Goal: Communication & Community: Answer question/provide support

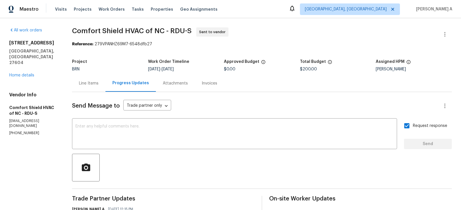
click at [99, 81] on div "Line Items" at bounding box center [89, 83] width 20 height 6
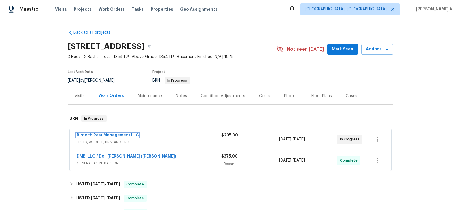
click at [116, 133] on link "Biotech Pest Management LLC" at bounding box center [108, 135] width 62 height 4
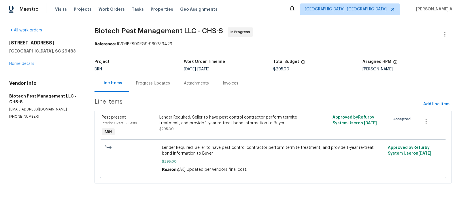
click at [162, 85] on div "Progress Updates" at bounding box center [153, 83] width 34 height 6
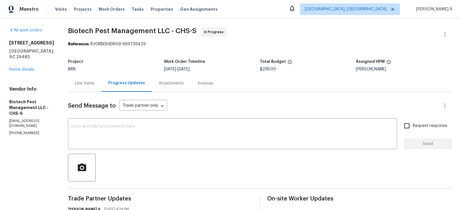
click at [79, 84] on div "Line Items" at bounding box center [85, 83] width 20 height 6
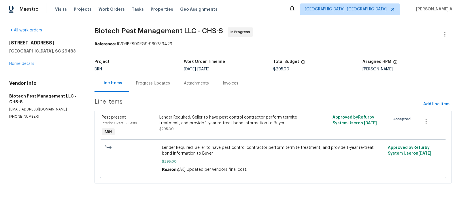
click at [217, 121] on div "Lender Required: Seller to have pest control contractor perform termite treatme…" at bounding box center [229, 120] width 141 height 12
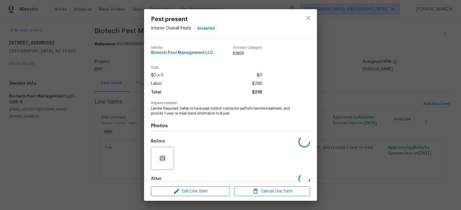
scroll to position [32, 0]
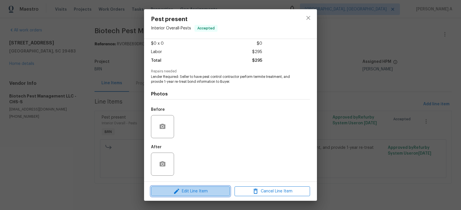
click at [198, 187] on button "Edit Line Item" at bounding box center [190, 191] width 79 height 10
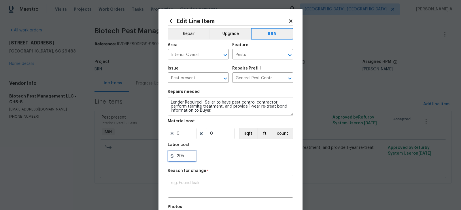
drag, startPoint x: 186, startPoint y: 152, endPoint x: 159, endPoint y: 152, distance: 26.2
click at [159, 152] on div "Edit Line Item Repair Upgrade BRN Area Interior Overall ​ Feature Pests ​ Issue…" at bounding box center [230, 142] width 144 height 267
paste input "3799."
type input "3799.95"
click at [244, 147] on div "Labor cost" at bounding box center [231, 146] width 126 height 7
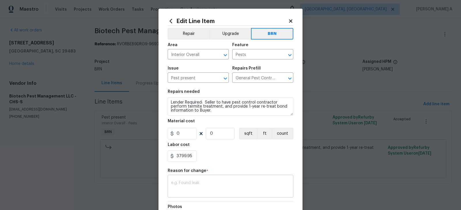
click at [199, 189] on textarea at bounding box center [230, 187] width 119 height 12
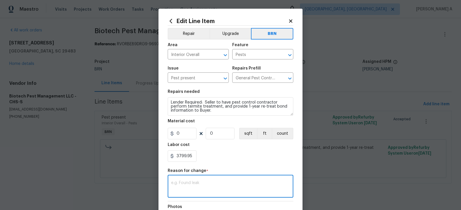
click at [199, 189] on textarea at bounding box center [230, 187] width 119 height 12
paste textarea "(AK) Updated cost per BR team’s approval."
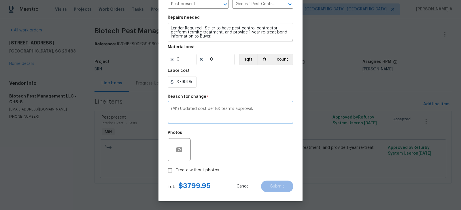
type textarea "(AK) Updated cost per BR team’s approval."
click at [185, 171] on span "Create without photos" at bounding box center [197, 170] width 44 height 6
click at [175, 171] on input "Create without photos" at bounding box center [170, 170] width 11 height 11
checkbox input "true"
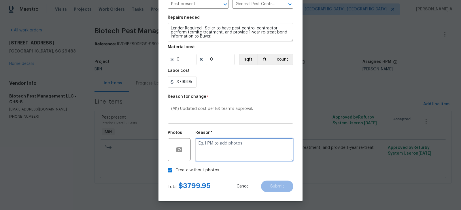
click at [218, 156] on textarea at bounding box center [244, 149] width 98 height 23
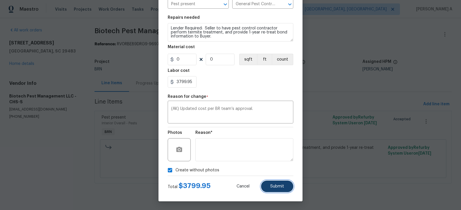
click at [281, 189] on button "Submit" at bounding box center [277, 186] width 32 height 12
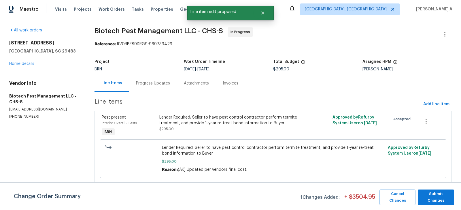
scroll to position [0, 0]
click at [432, 197] on span "Submit Changes" at bounding box center [436, 196] width 31 height 13
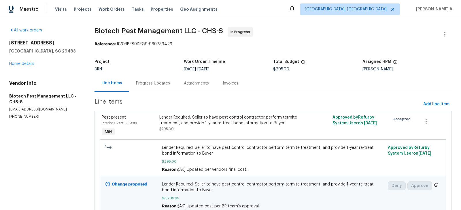
click at [152, 85] on div "Progress Updates" at bounding box center [153, 83] width 34 height 6
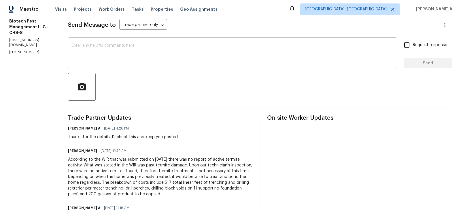
scroll to position [42, 0]
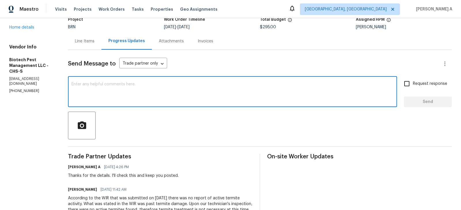
click at [144, 96] on textarea at bounding box center [232, 92] width 322 height 20
type textarea "I have updated the cost. May I know the completion date?"
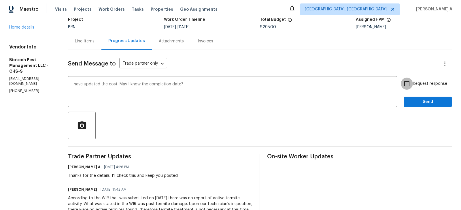
click at [411, 84] on input "Request response" at bounding box center [407, 84] width 12 height 12
checkbox input "true"
click at [425, 98] on span "Send" at bounding box center [428, 101] width 39 height 7
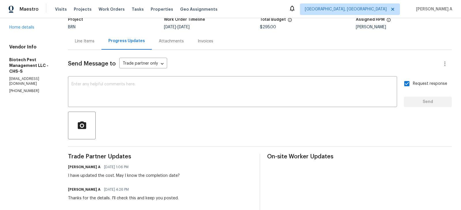
click at [209, 39] on div "Invoices" at bounding box center [205, 41] width 29 height 17
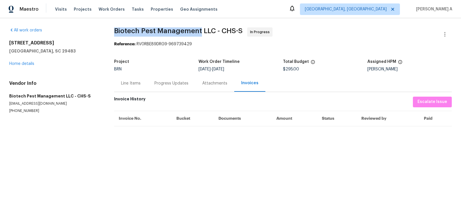
drag, startPoint x: 109, startPoint y: 29, endPoint x: 200, endPoint y: 28, distance: 91.6
click at [200, 28] on div "All work orders 102 Rebellion Rd Summerville, SC 29483 Home details Vendor Info…" at bounding box center [230, 77] width 461 height 118
copy span "Biotech Pest Management"
click at [172, 81] on div "Progress Updates" at bounding box center [171, 83] width 34 height 6
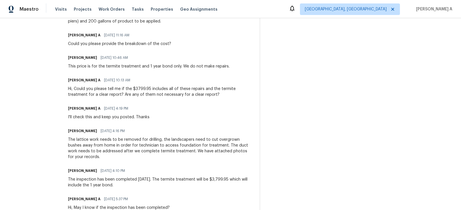
scroll to position [276, 0]
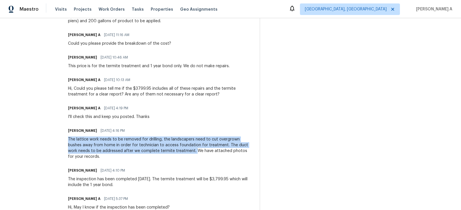
copy div "The lattice work needs to be removed for drilling, the landscapers need to cut …"
drag, startPoint x: 65, startPoint y: 139, endPoint x: 169, endPoint y: 151, distance: 104.9
click at [169, 151] on div "All work orders 102 Rebellion Rd Summerville, SC 29483 Home details Vendor Info…" at bounding box center [230, 40] width 461 height 597
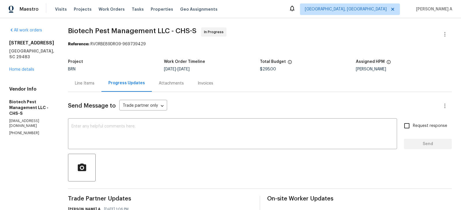
click at [78, 86] on div "Line Items" at bounding box center [85, 83] width 20 height 6
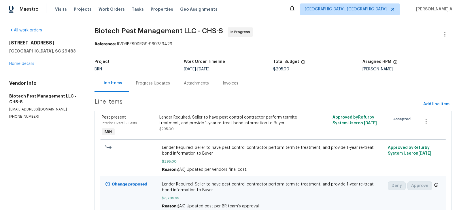
scroll to position [26, 0]
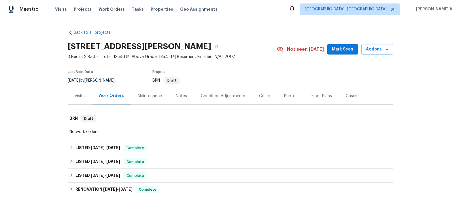
scroll to position [74, 0]
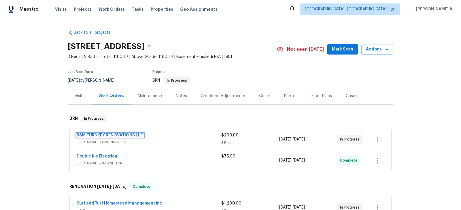
click at [131, 135] on link "B&M TURNKEY RENOVATIONS LLC" at bounding box center [110, 135] width 67 height 4
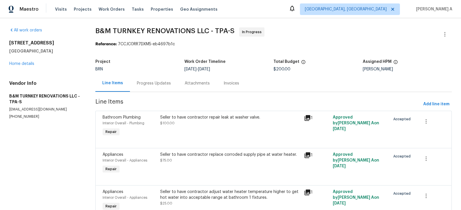
click at [140, 83] on div "Progress Updates" at bounding box center [154, 83] width 34 height 6
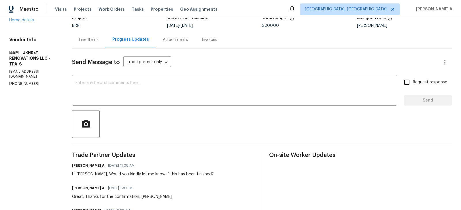
scroll to position [47, 0]
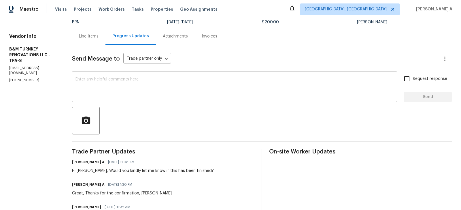
click at [185, 81] on textarea at bounding box center [234, 87] width 318 height 20
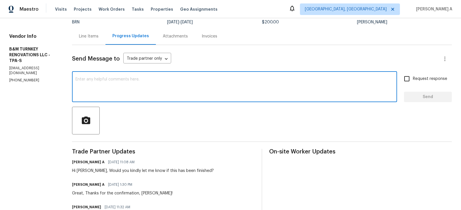
click at [185, 81] on textarea at bounding box center [234, 87] width 318 height 20
click at [185, 81] on textarea "hi" at bounding box center [234, 87] width 318 height 20
type textarea "h"
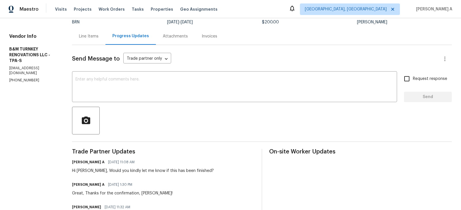
click at [251, 50] on div "Send Message to Trade partner only Trade partner only ​ x ​ Request response Se…" at bounding box center [262, 197] width 380 height 305
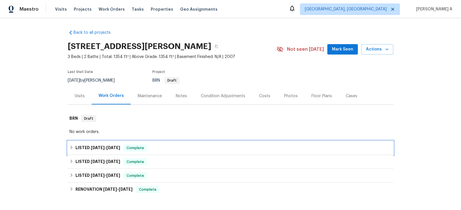
click at [152, 146] on div "LISTED [DATE] - [DATE] Complete" at bounding box center [230, 147] width 322 height 7
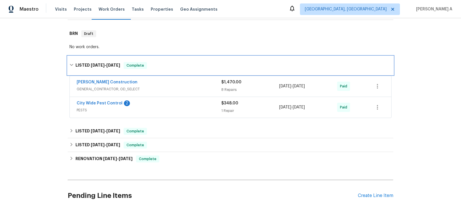
scroll to position [114, 0]
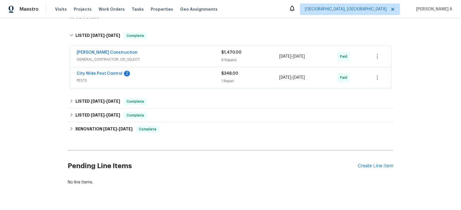
click at [133, 54] on div "[PERSON_NAME] Construction" at bounding box center [149, 53] width 145 height 7
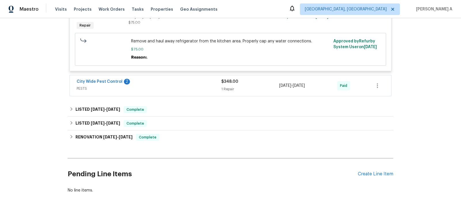
scroll to position [543, 0]
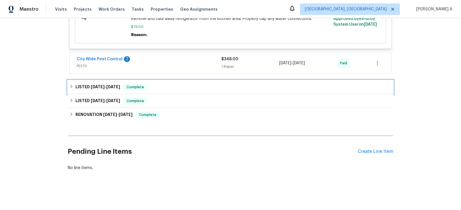
click at [159, 88] on div "LISTED [DATE] - [DATE] Complete" at bounding box center [230, 87] width 322 height 7
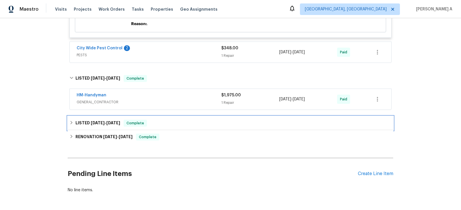
click at [159, 126] on div "LISTED [DATE] - [DATE] Complete" at bounding box center [230, 123] width 322 height 7
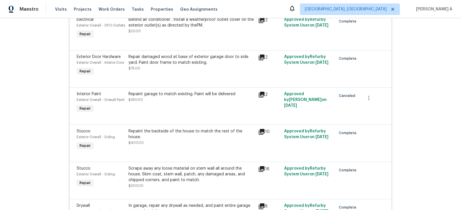
scroll to position [0, 0]
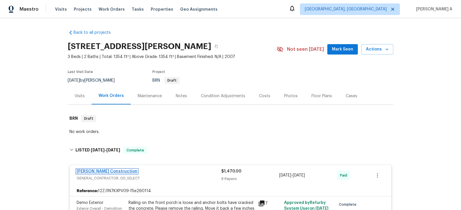
click at [98, 170] on link "[PERSON_NAME] Construction" at bounding box center [107, 171] width 61 height 4
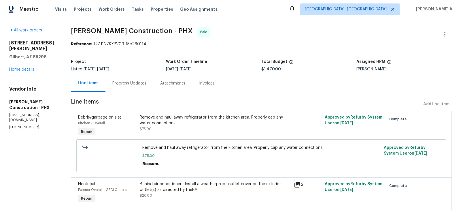
click at [125, 89] on div "Progress Updates" at bounding box center [129, 83] width 48 height 17
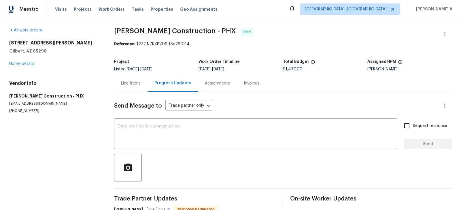
click at [119, 81] on div "Line Items" at bounding box center [130, 83] width 33 height 17
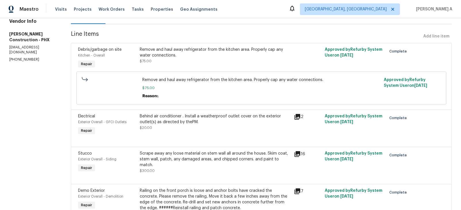
scroll to position [118, 0]
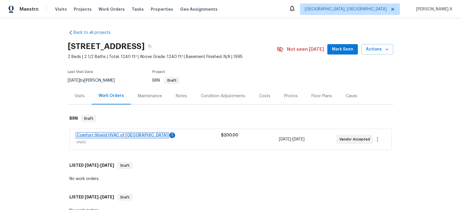
click at [112, 134] on link "Comfort Shield HVAC of NC" at bounding box center [122, 135] width 91 height 4
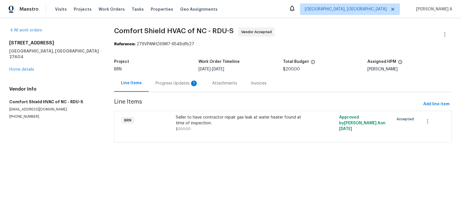
click at [158, 81] on div "Progress Updates 1" at bounding box center [177, 83] width 43 height 6
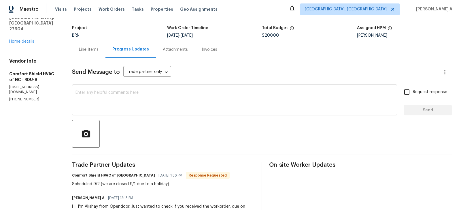
scroll to position [42, 0]
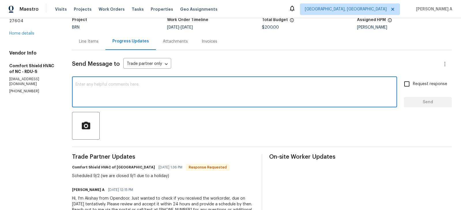
click at [178, 100] on textarea at bounding box center [234, 92] width 318 height 20
type textarea "Thank you!"
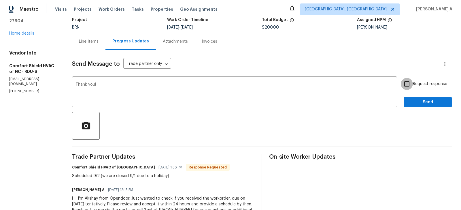
click at [410, 87] on input "Request response" at bounding box center [407, 84] width 12 height 12
checkbox input "true"
click at [423, 101] on span "Send" at bounding box center [428, 102] width 39 height 7
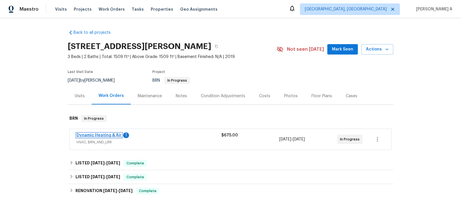
click at [95, 135] on link "Dynamic Heating & Air" at bounding box center [99, 135] width 45 height 4
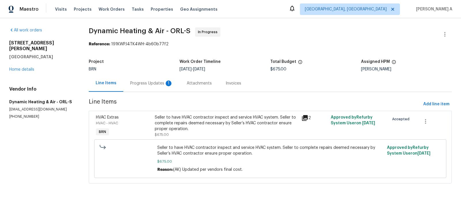
click at [150, 83] on div "Progress Updates 1" at bounding box center [151, 83] width 43 height 6
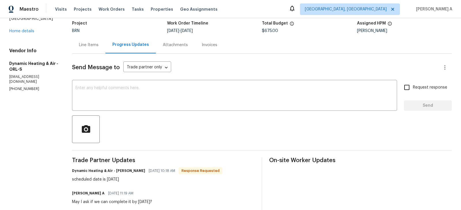
scroll to position [39, 0]
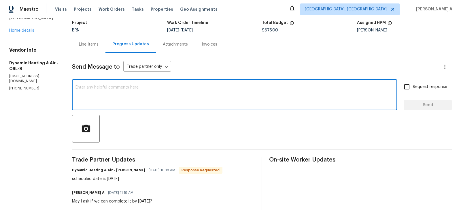
click at [173, 96] on textarea at bounding box center [234, 95] width 318 height 20
type textarea "Thanks for the confirmation"
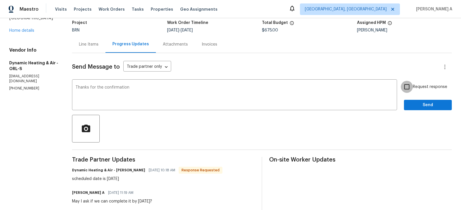
click at [407, 90] on input "Request response" at bounding box center [407, 87] width 12 height 12
checkbox input "true"
click at [419, 107] on span "Send" at bounding box center [428, 104] width 39 height 7
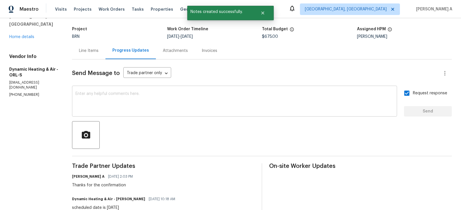
scroll to position [0, 0]
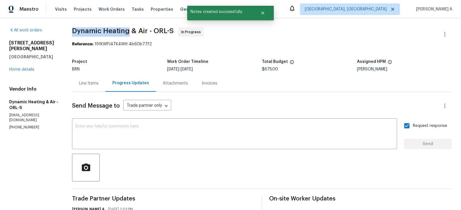
copy span "Dynamic Heating"
drag, startPoint x: 73, startPoint y: 31, endPoint x: 128, endPoint y: 31, distance: 54.7
click at [128, 31] on span "Dynamic Heating & Air - ORL-S" at bounding box center [123, 30] width 102 height 7
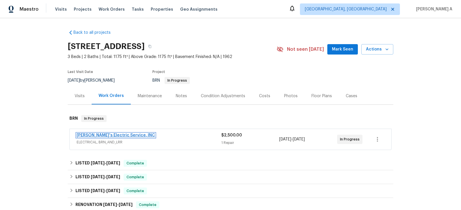
click at [119, 134] on link "Jack's Electric Service, INC" at bounding box center [116, 135] width 78 height 4
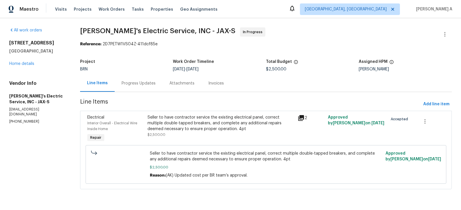
click at [135, 88] on div "Progress Updates" at bounding box center [139, 83] width 48 height 17
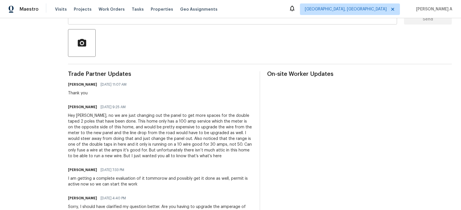
scroll to position [125, 0]
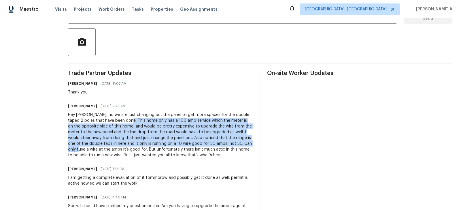
drag, startPoint x: 114, startPoint y: 120, endPoint x: 238, endPoint y: 143, distance: 126.1
click at [238, 143] on div "Hey Mrs Tracey, no we are just changing out the panel to get more spaces for th…" at bounding box center [160, 135] width 185 height 46
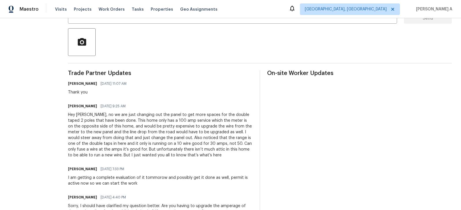
click at [137, 131] on div "Hey Mrs Tracey, no we are just changing out the panel to get more spaces for th…" at bounding box center [160, 135] width 185 height 46
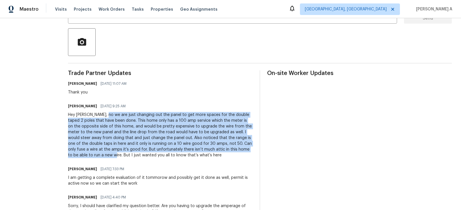
copy div "we are just changing out the panel to get more spaces for the double taped 2 po…"
drag, startPoint x: 99, startPoint y: 114, endPoint x: 82, endPoint y: 153, distance: 42.5
click at [82, 153] on div "Hey Mrs Tracey, no we are just changing out the panel to get more spaces for th…" at bounding box center [160, 135] width 185 height 46
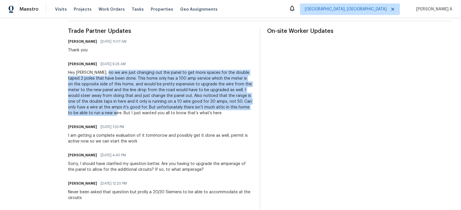
scroll to position [169, 0]
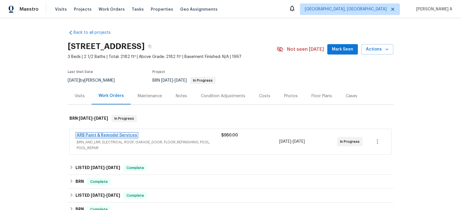
click at [94, 135] on link "ARB Paint & Remodel Services" at bounding box center [107, 135] width 61 height 4
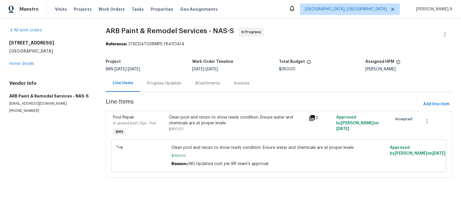
click at [161, 85] on div "Progress Updates" at bounding box center [164, 83] width 34 height 6
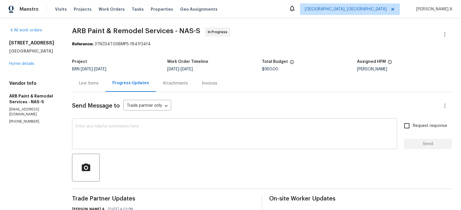
scroll to position [16, 0]
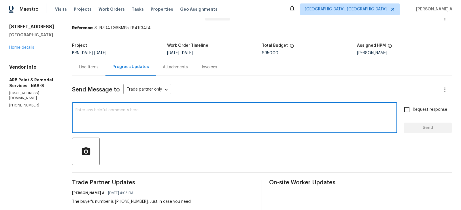
click at [177, 118] on textarea at bounding box center [234, 118] width 318 height 20
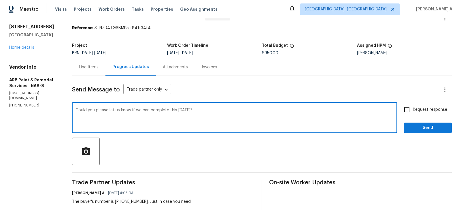
click at [165, 114] on textarea "Could you please let us know if we can complete this today?" at bounding box center [234, 118] width 318 height 20
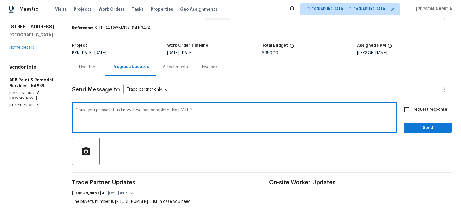
click at [315, 119] on textarea "Could you please let us know if we can complete this today?" at bounding box center [234, 118] width 318 height 20
type textarea "Could you please let us know if we can complete this today?"
click at [406, 107] on input "Request response" at bounding box center [407, 109] width 12 height 12
checkbox input "true"
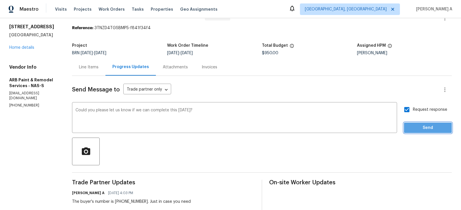
click at [421, 128] on span "Send" at bounding box center [428, 127] width 39 height 7
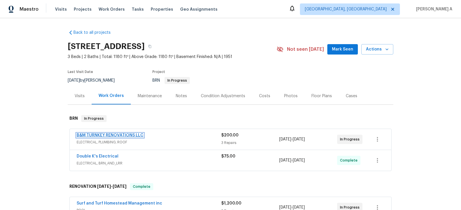
click at [111, 133] on link "B&M TURNKEY RENOVATIONS LLC" at bounding box center [110, 135] width 67 height 4
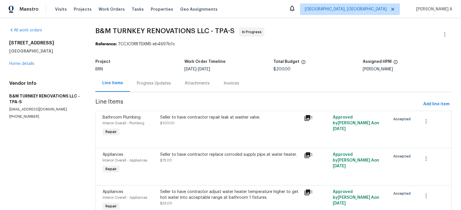
click at [184, 56] on section "B&M TURNKEY RENOVATIONS LLC - TPA-S In Progress Reference: 7CCJC0RR7DXM5-eb4697…" at bounding box center [273, 128] width 356 height 202
click at [148, 89] on div "Progress Updates" at bounding box center [154, 83] width 48 height 17
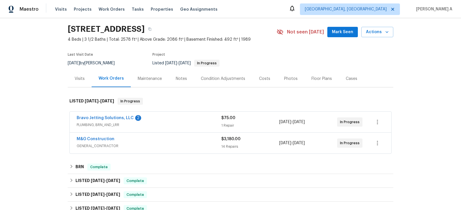
scroll to position [38, 0]
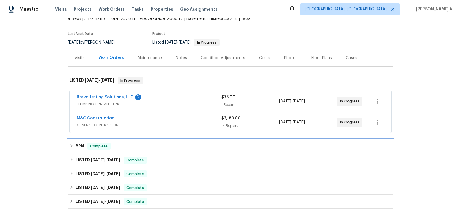
click at [103, 146] on span "Complete" at bounding box center [99, 146] width 22 height 6
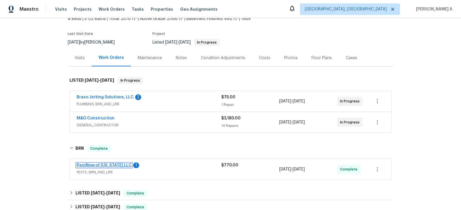
click at [97, 164] on link "PestNow of [US_STATE] LLC" at bounding box center [104, 165] width 55 height 4
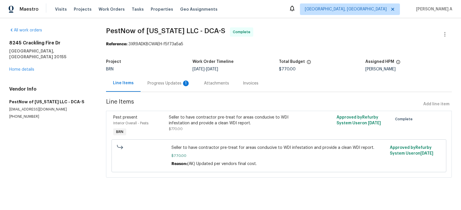
click at [160, 83] on div "Progress Updates 1" at bounding box center [169, 83] width 43 height 6
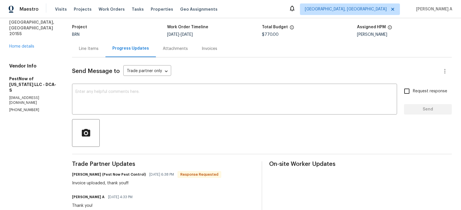
scroll to position [35, 0]
click at [206, 106] on textarea at bounding box center [234, 99] width 318 height 20
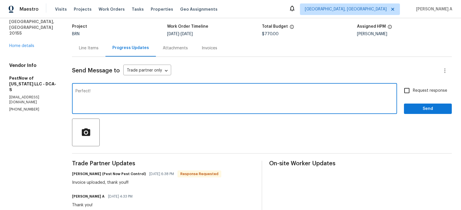
type textarea "Perfect!"
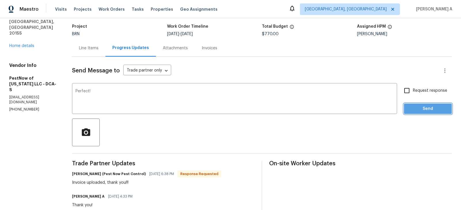
click at [420, 112] on button "Send" at bounding box center [428, 108] width 48 height 11
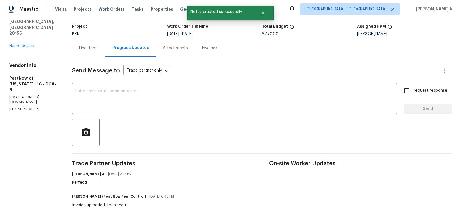
click at [204, 54] on div "Invoices" at bounding box center [209, 47] width 29 height 17
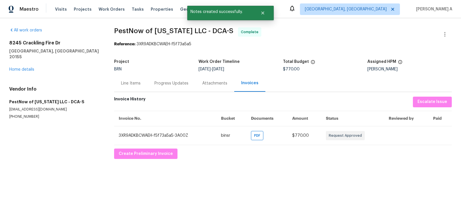
click at [127, 84] on div "Line Items" at bounding box center [131, 83] width 20 height 6
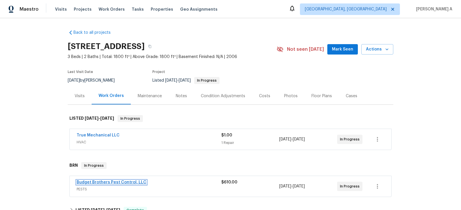
click at [105, 180] on link "Budget Brothers Pest Control, LLC" at bounding box center [112, 182] width 70 height 4
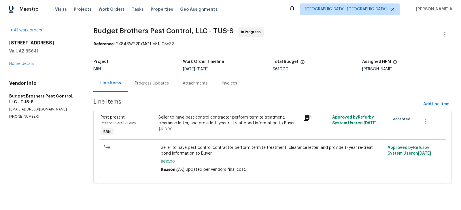
click at [149, 87] on div "Progress Updates" at bounding box center [152, 83] width 48 height 17
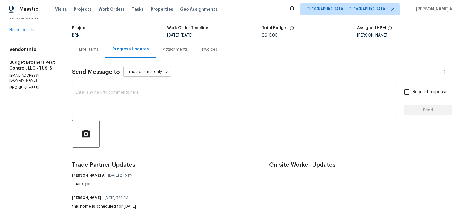
scroll to position [47, 0]
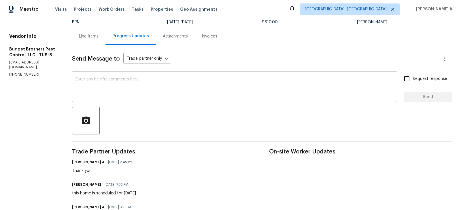
click at [161, 89] on textarea at bounding box center [234, 87] width 318 height 20
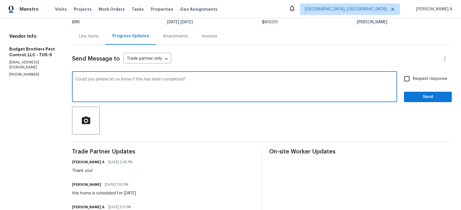
type textarea "Could you please let us know if this has been completed?"
click at [409, 76] on input "Request response" at bounding box center [407, 79] width 12 height 12
checkbox input "true"
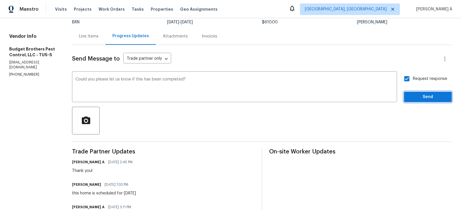
click at [427, 97] on span "Send" at bounding box center [428, 96] width 39 height 7
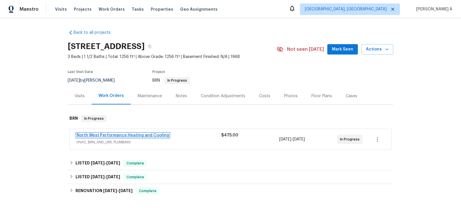
click at [123, 133] on link "North West Performance Heating and Cooling" at bounding box center [123, 135] width 92 height 4
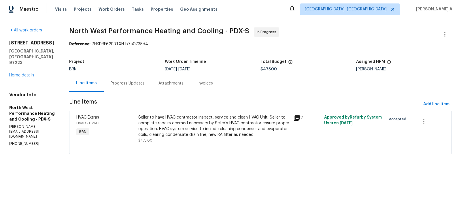
click at [150, 86] on div "Progress Updates" at bounding box center [128, 83] width 48 height 17
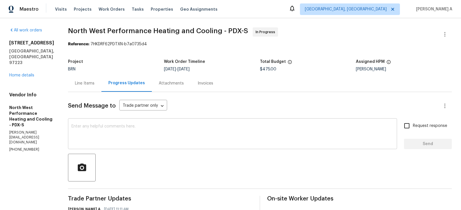
scroll to position [1, 0]
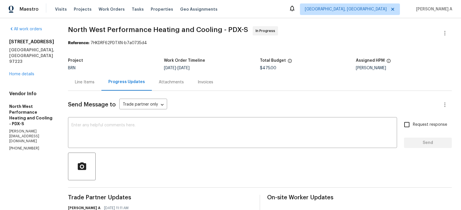
click at [32, 146] on p "[PHONE_NUMBER]" at bounding box center [31, 148] width 45 height 5
copy p "[PHONE_NUMBER]"
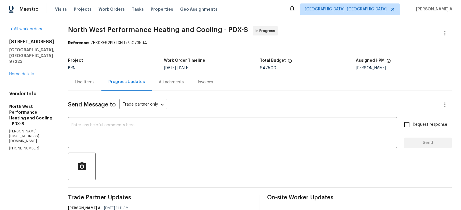
click at [101, 83] on div "Line Items" at bounding box center [84, 81] width 33 height 17
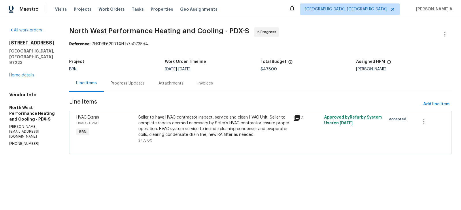
click at [133, 82] on div "Progress Updates" at bounding box center [128, 83] width 34 height 6
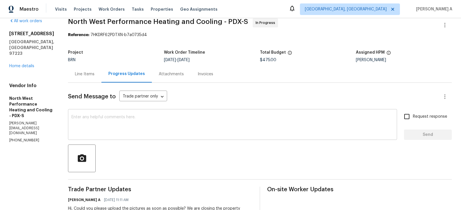
scroll to position [11, 0]
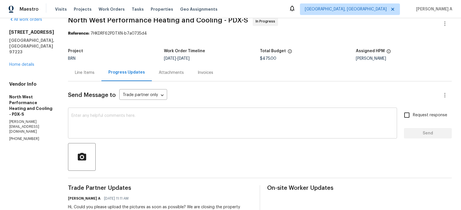
click at [171, 126] on textarea at bounding box center [232, 124] width 322 height 20
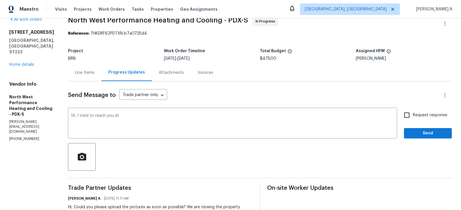
copy p "(503) 256-2245"
click at [150, 113] on div "Hi, I tried to reach you at x ​" at bounding box center [232, 123] width 329 height 29
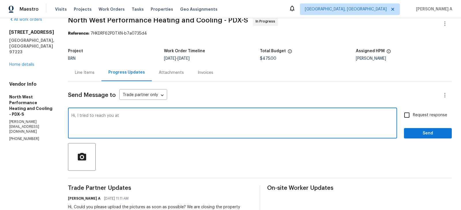
paste textarea "(503) 256-2245"
click at [185, 116] on textarea "Hi, I tried to reach you at (503) 256-2245" at bounding box center [232, 124] width 322 height 20
type textarea "Hi, I tried to reach you at (503) 256-2245 but wasn't able to connect with you.…"
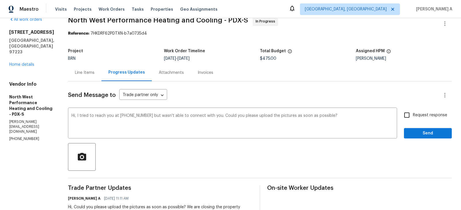
click at [416, 115] on span "Request response" at bounding box center [430, 115] width 34 height 6
click at [413, 115] on input "Request response" at bounding box center [407, 115] width 12 height 12
checkbox input "true"
click at [431, 135] on span "Send" at bounding box center [428, 133] width 39 height 7
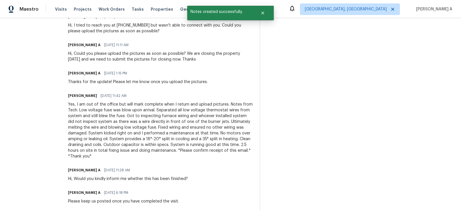
scroll to position [0, 0]
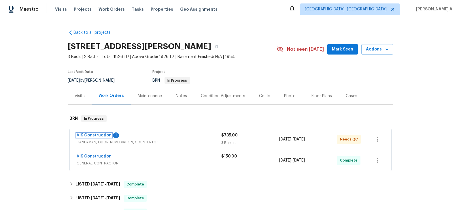
click at [100, 134] on link "VIK Construction" at bounding box center [94, 135] width 35 height 4
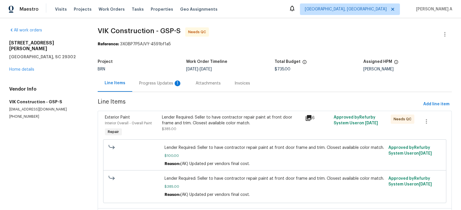
click at [161, 82] on div "Progress Updates 1" at bounding box center [160, 83] width 43 height 6
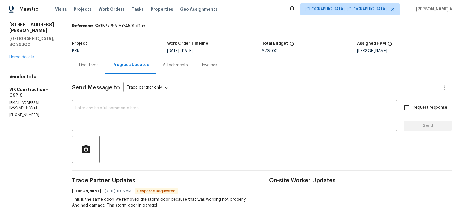
scroll to position [16, 0]
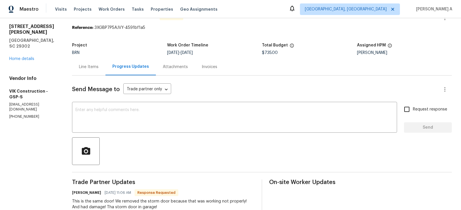
click at [98, 69] on div "Line Items" at bounding box center [89, 67] width 20 height 6
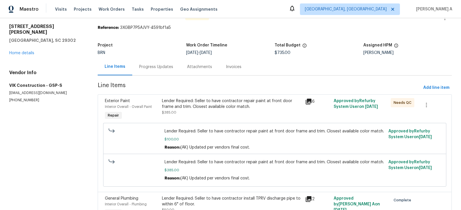
click at [234, 120] on div "Lender Required: Seller to have contractor repair paint at front door frame and…" at bounding box center [231, 109] width 143 height 27
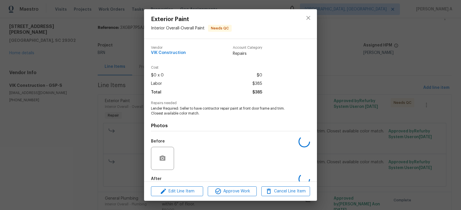
scroll to position [32, 0]
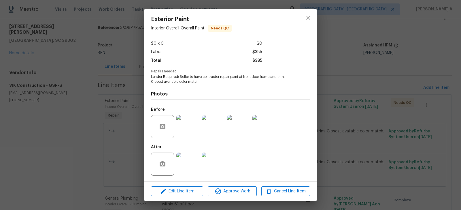
click at [193, 161] on img at bounding box center [187, 163] width 23 height 23
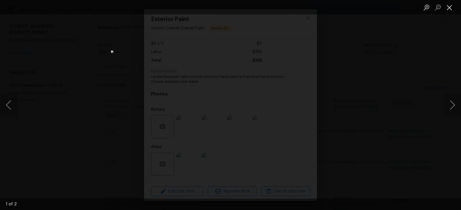
click at [450, 10] on button "Close lightbox" at bounding box center [450, 7] width 12 height 10
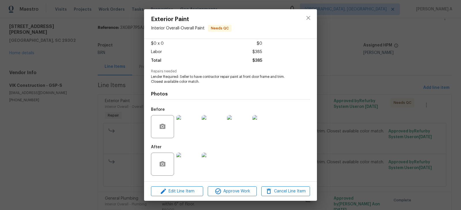
click at [190, 126] on img at bounding box center [187, 126] width 23 height 23
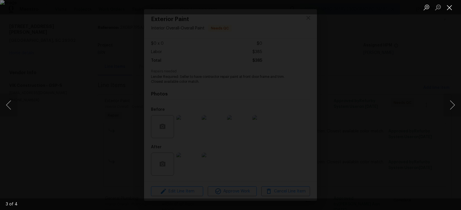
click at [448, 10] on button "Close lightbox" at bounding box center [450, 7] width 12 height 10
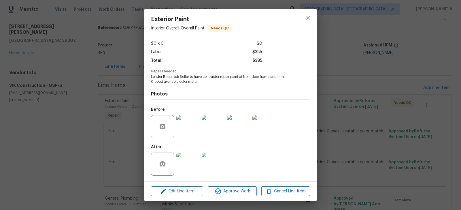
click at [203, 159] on img at bounding box center [213, 163] width 23 height 23
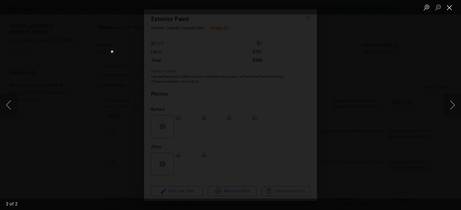
click at [448, 9] on button "Close lightbox" at bounding box center [450, 7] width 12 height 10
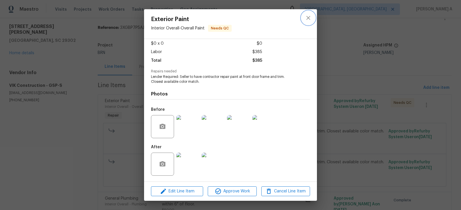
click at [311, 21] on button "close" at bounding box center [308, 18] width 14 height 14
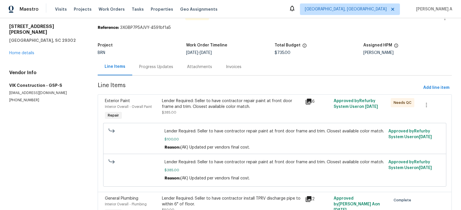
click at [166, 67] on div "Progress Updates" at bounding box center [156, 67] width 34 height 6
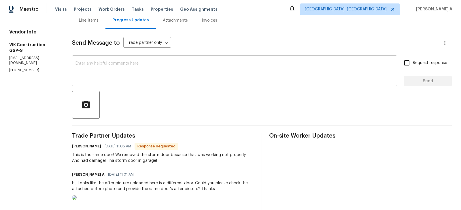
scroll to position [64, 0]
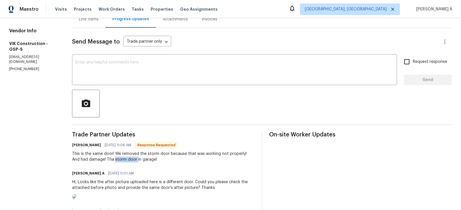
copy div "storm door"
drag, startPoint x: 121, startPoint y: 159, endPoint x: 143, endPoint y: 159, distance: 21.6
click at [143, 159] on div "This is the same door! We removed the storm door because that was working not p…" at bounding box center [163, 157] width 183 height 12
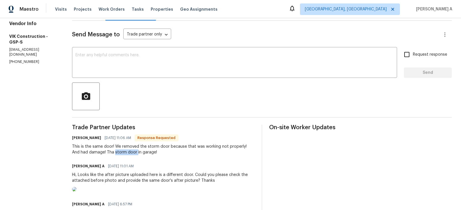
scroll to position [61, 0]
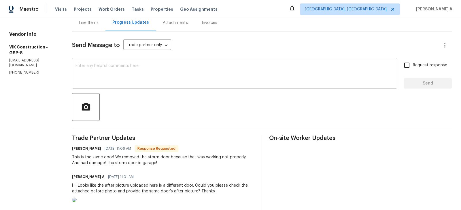
click at [139, 77] on textarea at bounding box center [234, 74] width 318 height 20
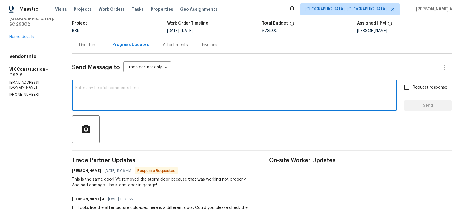
scroll to position [0, 0]
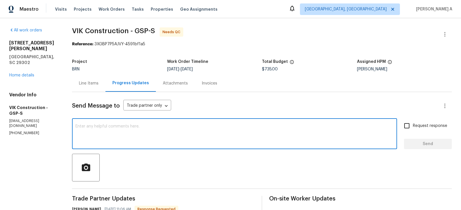
click at [104, 80] on div "Line Items" at bounding box center [88, 83] width 33 height 17
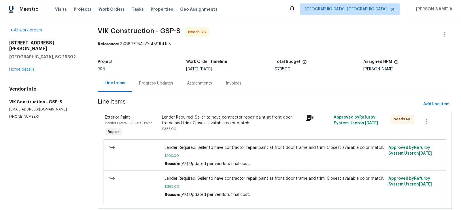
click at [216, 121] on div "Lender Required: Seller to have contractor repair paint at front door frame and…" at bounding box center [231, 120] width 139 height 12
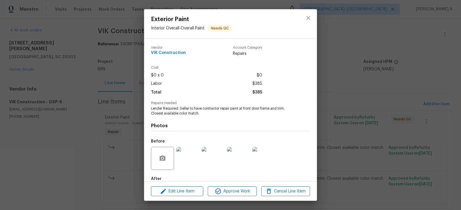
scroll to position [32, 0]
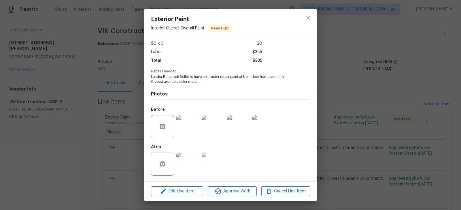
click at [191, 163] on img at bounding box center [187, 163] width 23 height 23
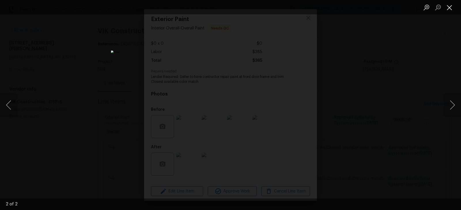
click at [449, 3] on button "Close lightbox" at bounding box center [450, 7] width 12 height 10
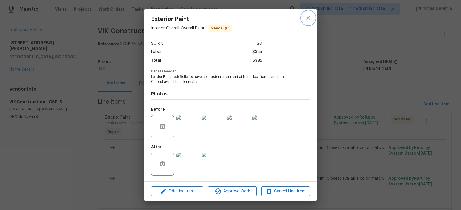
click at [308, 14] on icon "close" at bounding box center [308, 17] width 7 height 7
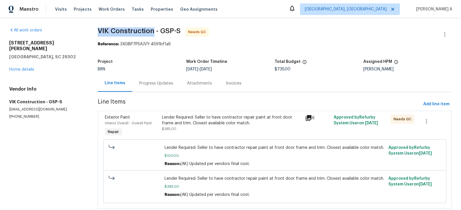
copy span "VIK Construction"
drag, startPoint x: 92, startPoint y: 31, endPoint x: 153, endPoint y: 31, distance: 61.1
click at [153, 31] on div "All work orders 600 Stafford Ave Spartanburg, SC 29302 Home details Vendor Info…" at bounding box center [230, 158] width 461 height 281
click at [154, 80] on div "Progress Updates" at bounding box center [156, 83] width 34 height 6
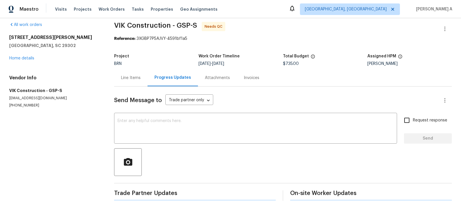
scroll to position [27, 0]
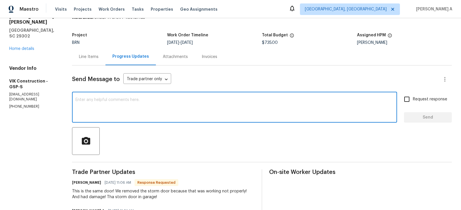
click at [188, 107] on textarea at bounding box center [234, 108] width 318 height 20
type textarea "Okay, thanks for the confirmation"
click at [406, 104] on input "Request response" at bounding box center [407, 99] width 12 height 12
checkbox input "true"
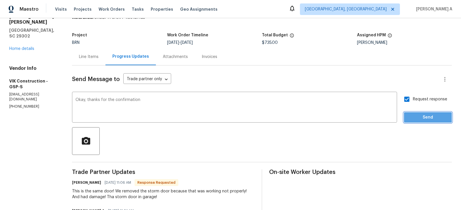
click at [420, 114] on span "Send" at bounding box center [428, 117] width 39 height 7
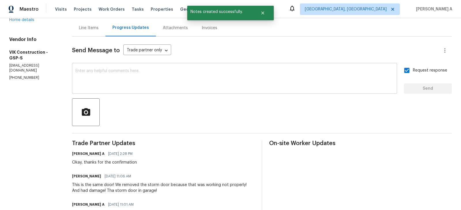
scroll to position [26, 0]
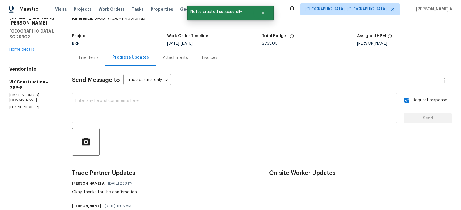
click at [105, 54] on div "Line Items" at bounding box center [88, 57] width 33 height 17
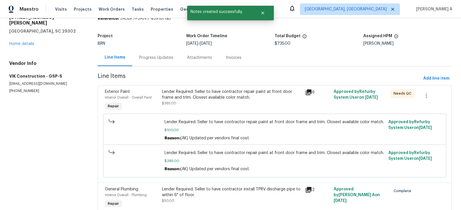
click at [156, 54] on div "Progress Updates" at bounding box center [156, 57] width 48 height 17
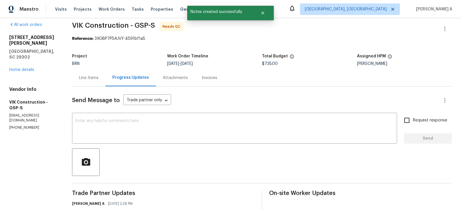
scroll to position [26, 0]
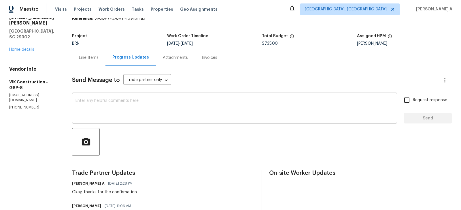
click at [96, 63] on div "Line Items" at bounding box center [88, 57] width 33 height 17
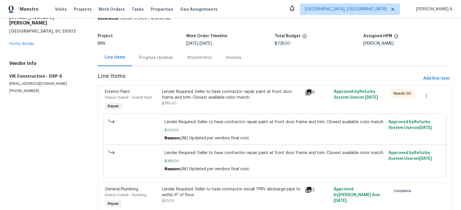
click at [226, 102] on div "Lender Required: Seller to have contractor repair paint at front door frame and…" at bounding box center [231, 97] width 139 height 17
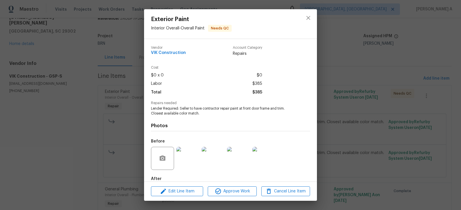
scroll to position [32, 0]
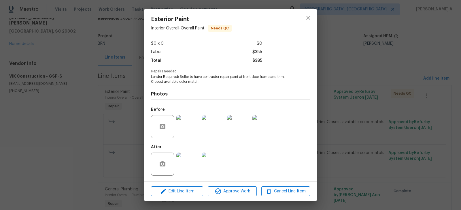
click at [187, 160] on img at bounding box center [187, 163] width 23 height 23
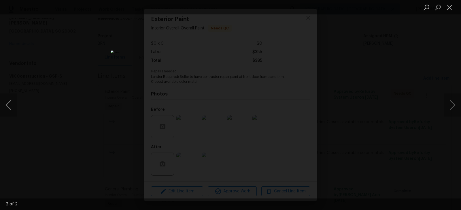
click at [15, 101] on button "Previous image" at bounding box center [8, 104] width 17 height 23
click at [450, 6] on button "Close lightbox" at bounding box center [450, 7] width 12 height 10
click at [450, 7] on button "Close lightbox" at bounding box center [450, 7] width 12 height 10
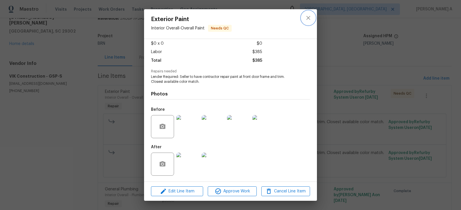
click at [305, 22] on button "close" at bounding box center [308, 18] width 14 height 14
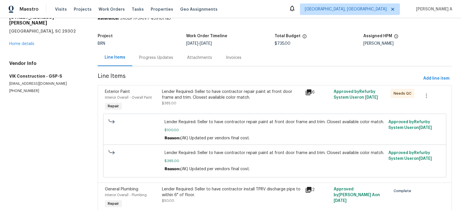
click at [149, 57] on div "Progress Updates" at bounding box center [156, 58] width 34 height 6
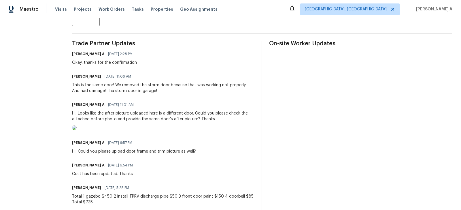
scroll to position [205, 0]
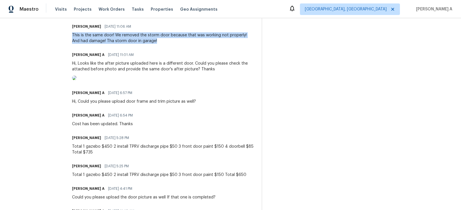
copy div "This is the same door! We removed the storm door because that was working not p…"
drag, startPoint x: 79, startPoint y: 34, endPoint x: 183, endPoint y: 39, distance: 104.4
click at [185, 40] on div "This is the same door! We removed the storm door because that was working not p…" at bounding box center [163, 38] width 183 height 12
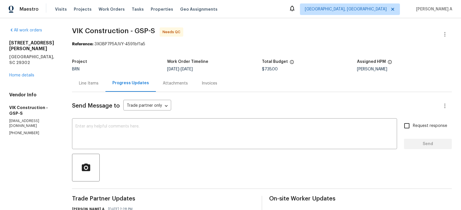
click at [95, 80] on div "Line Items" at bounding box center [88, 83] width 33 height 17
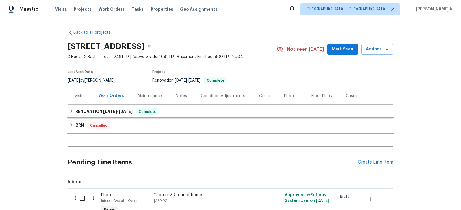
click at [97, 130] on div "BRN Cancelled" at bounding box center [231, 125] width 326 height 14
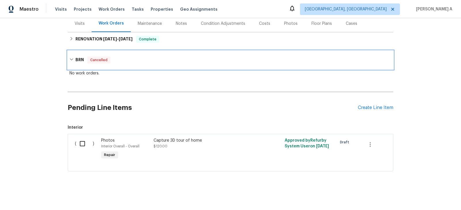
scroll to position [3, 0]
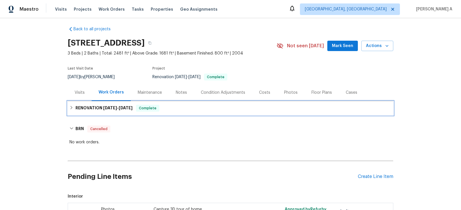
click at [126, 108] on span "[DATE]" at bounding box center [126, 108] width 14 height 4
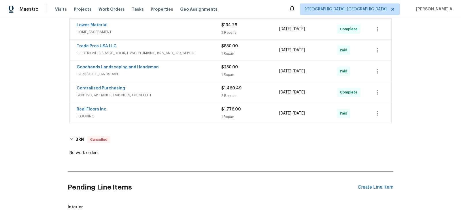
scroll to position [141, 0]
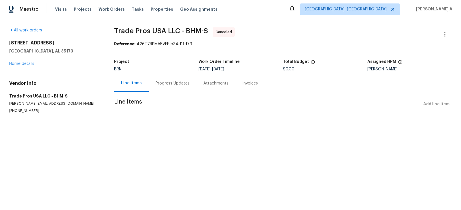
click at [161, 87] on div "Progress Updates" at bounding box center [173, 83] width 48 height 17
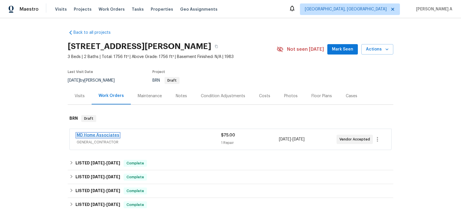
click at [102, 134] on link "MD Home Associates" at bounding box center [98, 135] width 43 height 4
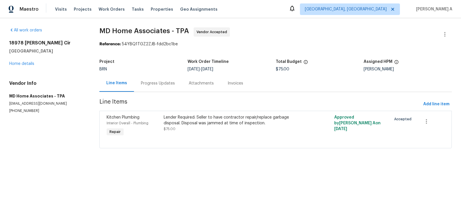
click at [148, 86] on div "Progress Updates" at bounding box center [158, 83] width 34 height 6
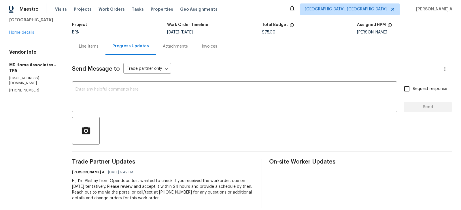
scroll to position [44, 0]
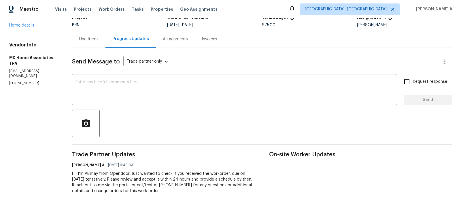
click at [203, 95] on textarea at bounding box center [234, 90] width 318 height 20
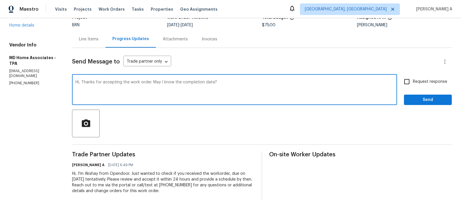
type textarea "Hi, Thanks for accepting the work order. May I know the completion date?"
click at [415, 80] on span "Request response" at bounding box center [430, 82] width 34 height 6
click at [413, 80] on input "Request response" at bounding box center [407, 81] width 12 height 12
checkbox input "true"
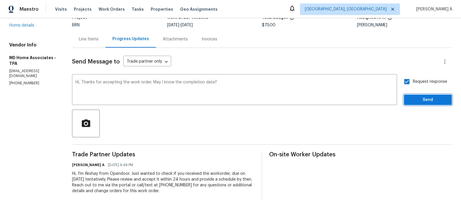
click at [428, 97] on span "Send" at bounding box center [428, 99] width 39 height 7
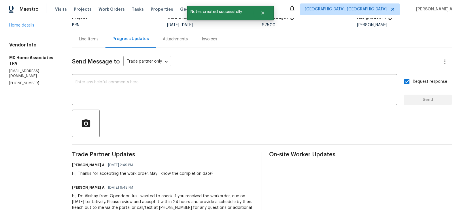
scroll to position [0, 0]
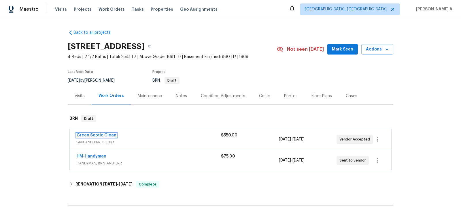
click at [98, 134] on link "Green Septic Clean" at bounding box center [97, 135] width 40 height 4
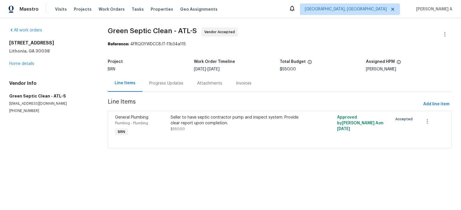
click at [159, 81] on div "Progress Updates" at bounding box center [166, 83] width 34 height 6
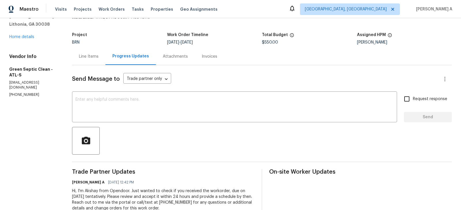
scroll to position [44, 0]
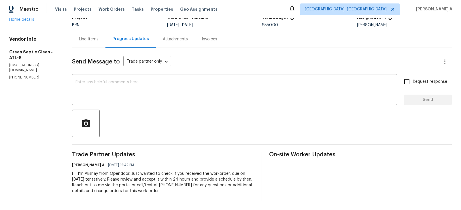
click at [105, 93] on textarea at bounding box center [234, 90] width 318 height 20
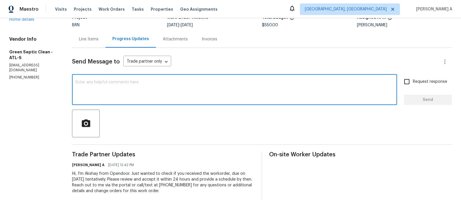
click at [105, 93] on textarea at bounding box center [234, 90] width 318 height 20
paste textarea "Hello! Could you please provide me with the scheduled start date and completion…"
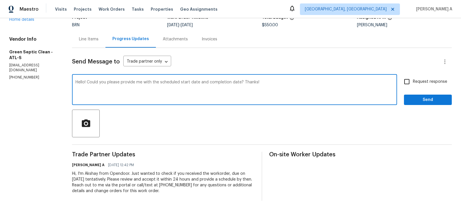
type textarea "Hello! Could you please provide me with the scheduled start date and completion…"
click at [413, 81] on span "Request response" at bounding box center [430, 82] width 34 height 6
click at [413, 81] on input "Request response" at bounding box center [407, 81] width 12 height 12
checkbox input "true"
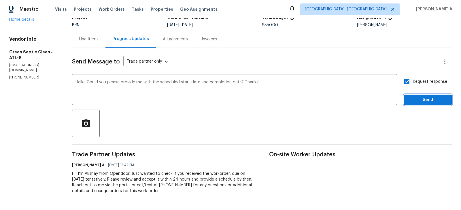
click at [427, 103] on button "Send" at bounding box center [428, 100] width 48 height 11
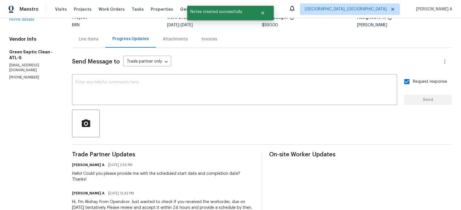
scroll to position [0, 0]
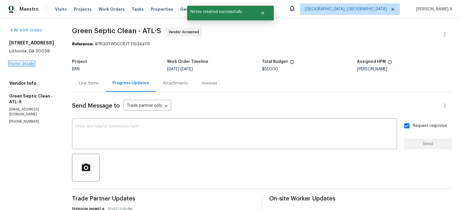
click at [27, 64] on link "Home details" at bounding box center [21, 64] width 25 height 4
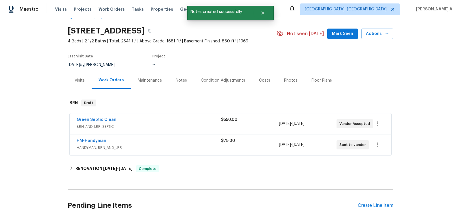
scroll to position [16, 0]
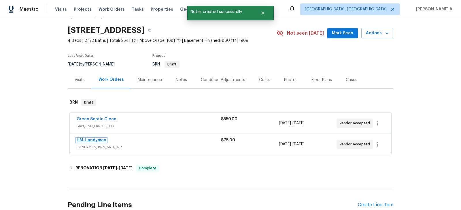
click at [89, 139] on link "HM-Handyman" at bounding box center [92, 140] width 30 height 4
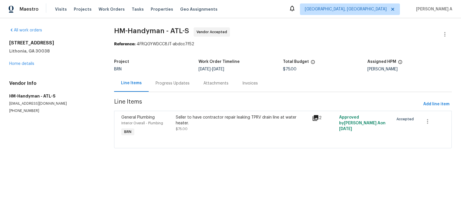
click at [158, 90] on div "Progress Updates" at bounding box center [173, 83] width 48 height 17
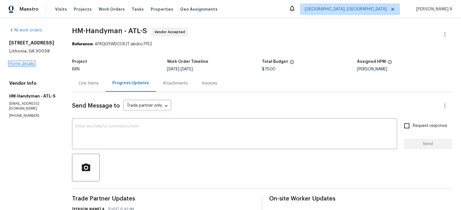
click at [27, 65] on link "Home details" at bounding box center [21, 64] width 25 height 4
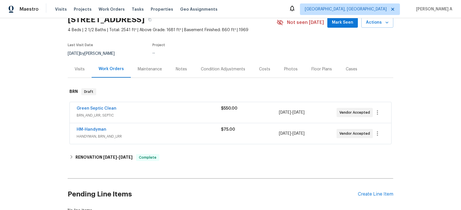
scroll to position [68, 0]
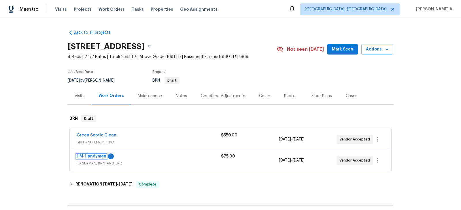
click at [98, 156] on link "HM-Handyman" at bounding box center [92, 156] width 30 height 4
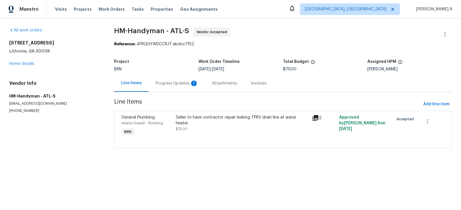
click at [167, 81] on div "Progress Updates 1" at bounding box center [177, 83] width 43 height 6
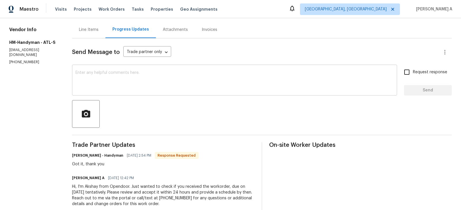
scroll to position [54, 0]
click at [104, 86] on textarea at bounding box center [234, 80] width 318 height 20
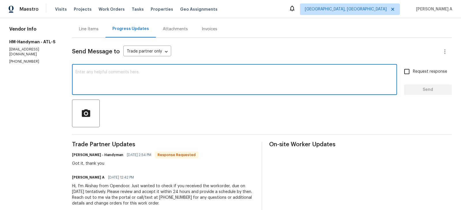
paste textarea "Hello! Could you please provide me with the scheduled start date and completion…"
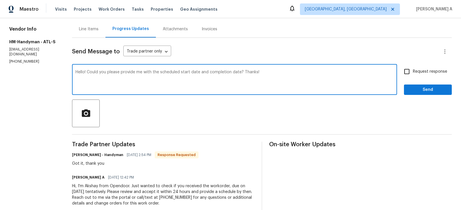
type textarea "Hello! Could you please provide me with the scheduled start date and completion…"
click at [410, 92] on span "Send" at bounding box center [428, 89] width 39 height 7
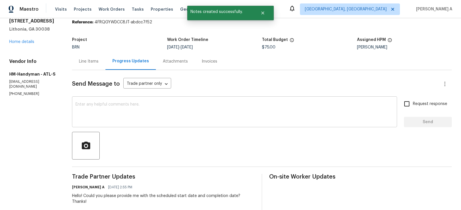
scroll to position [0, 0]
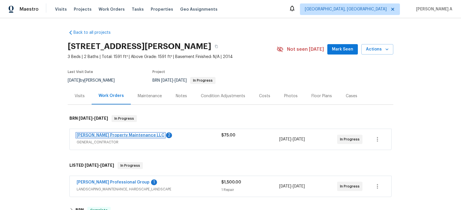
click at [110, 134] on link "[PERSON_NAME] Property Maintenance LLC" at bounding box center [121, 135] width 88 height 4
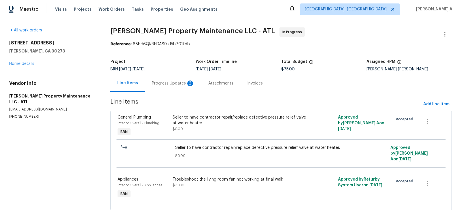
click at [154, 84] on div "Progress Updates 2" at bounding box center [173, 83] width 43 height 6
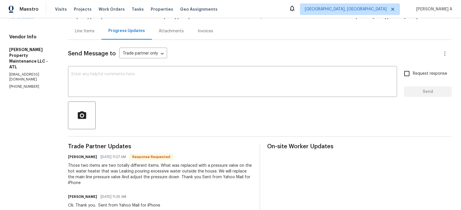
scroll to position [24, 0]
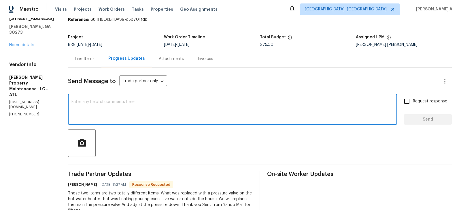
click at [139, 109] on textarea at bounding box center [232, 110] width 322 height 20
type textarea "May I know the estimated cost for it?"
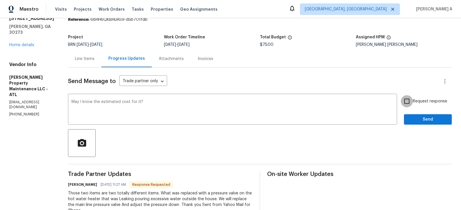
click at [403, 98] on input "Request response" at bounding box center [407, 101] width 12 height 12
checkbox input "true"
click at [424, 119] on span "Send" at bounding box center [428, 119] width 39 height 7
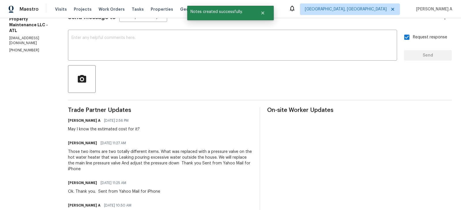
scroll to position [0, 0]
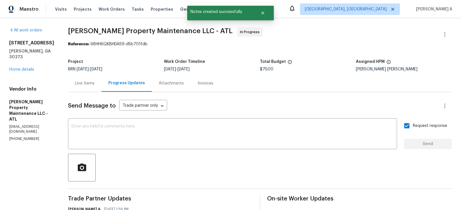
click at [82, 81] on div "Line Items" at bounding box center [85, 83] width 20 height 6
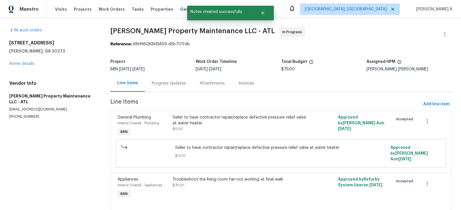
click at [169, 86] on div "Progress Updates" at bounding box center [169, 83] width 48 height 17
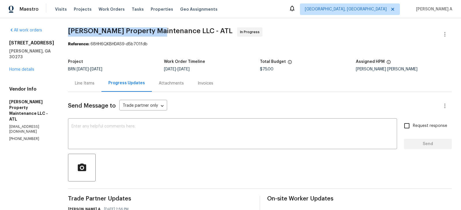
drag, startPoint x: 69, startPoint y: 29, endPoint x: 157, endPoint y: 30, distance: 88.8
copy span "Glen Property Maintenance"
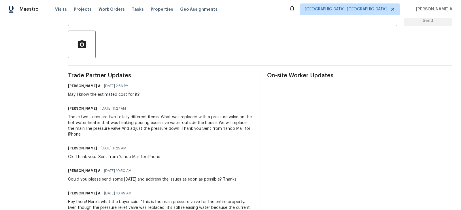
scroll to position [124, 0]
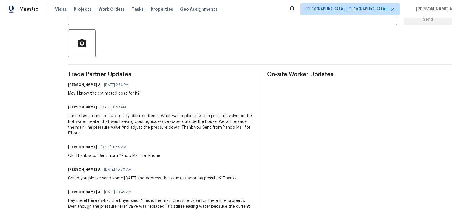
click at [188, 135] on div "Those two items are two totally different items. What was replaced with a press…" at bounding box center [160, 124] width 185 height 23
drag, startPoint x: 81, startPoint y: 116, endPoint x: 138, endPoint y: 116, distance: 56.8
click at [138, 116] on div "Those two items are two totally different items. What was replaced with a press…" at bounding box center [160, 124] width 185 height 23
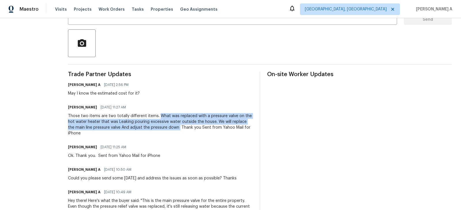
copy div "What was replaced with a pressure valve on the hot water heater that was Leakin…"
drag, startPoint x: 159, startPoint y: 116, endPoint x: 173, endPoint y: 126, distance: 17.5
click at [173, 126] on div "Those two items are two totally different items. What was replaced with a press…" at bounding box center [160, 124] width 185 height 23
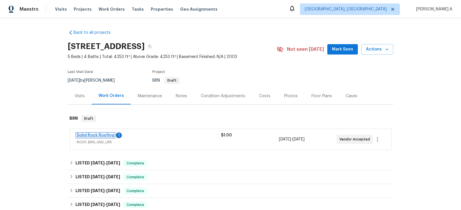
click at [93, 134] on link "Solid Rock Roofing" at bounding box center [96, 135] width 38 height 4
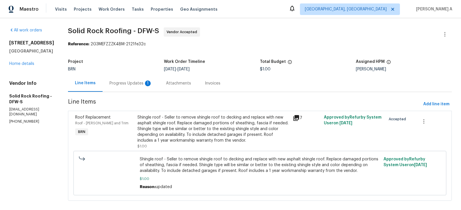
click at [139, 82] on div "Progress Updates 1" at bounding box center [130, 83] width 43 height 6
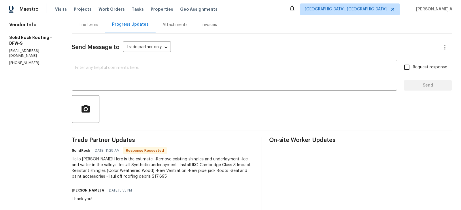
scroll to position [73, 0]
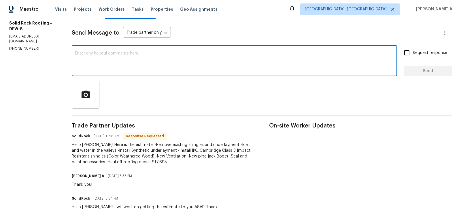
click at [168, 67] on textarea at bounding box center [234, 61] width 318 height 20
type textarea "I'll check this and keep you posted. Thanks"
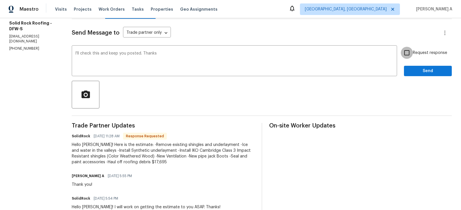
click at [412, 58] on input "Request response" at bounding box center [407, 53] width 12 height 12
checkbox input "true"
click at [419, 71] on span "Send" at bounding box center [428, 70] width 39 height 7
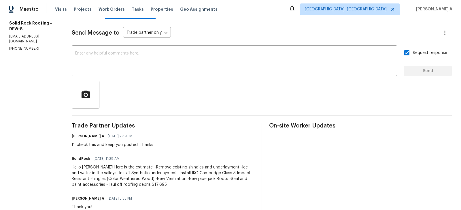
scroll to position [0, 0]
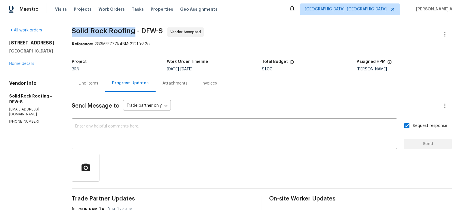
copy span "Solid Rock Roofing"
drag, startPoint x: 134, startPoint y: 32, endPoint x: 69, endPoint y: 25, distance: 65.2
click at [69, 25] on div "All work orders [STREET_ADDRESS] Home details Vendor Info Solid Rock Roofing - …" at bounding box center [230, 200] width 461 height 365
click at [91, 83] on div "Line Items" at bounding box center [89, 83] width 20 height 6
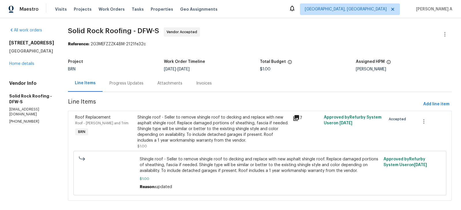
click at [168, 132] on div "Shingle roof - Seller to remove shingle roof to decking and replace with new as…" at bounding box center [213, 128] width 152 height 29
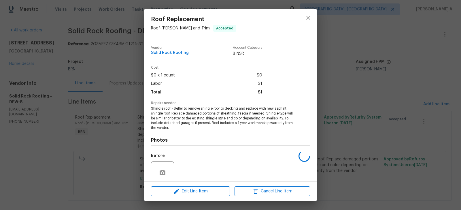
click at [173, 112] on span "Shingle roof - Seller to remove shingle roof to decking and replace with new as…" at bounding box center [222, 118] width 143 height 24
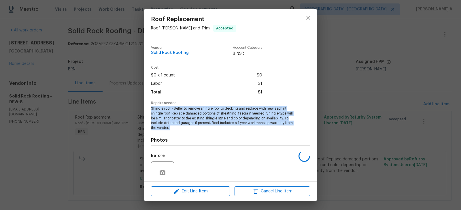
click at [173, 112] on span "Shingle roof - Seller to remove shingle roof to decking and replace with new as…" at bounding box center [222, 118] width 143 height 24
copy span "Shingle roof - Seller to remove shingle roof to decking and replace with new as…"
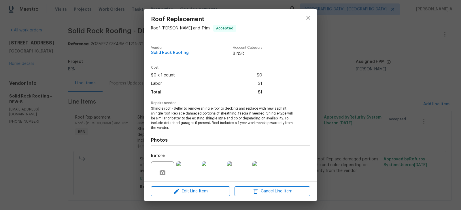
click at [313, 8] on div "Roof Replacement Roof - Eaves and Trim Accepted Vendor Solid Rock Roofing Accou…" at bounding box center [230, 105] width 461 height 210
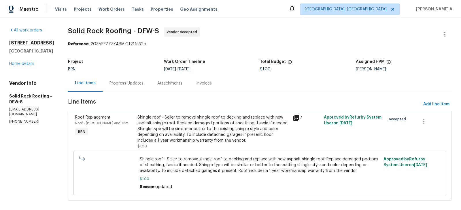
click at [312, 16] on div "Maestro Visits Projects Work Orders Tasks Properties Geo Assignments Albuquerqu…" at bounding box center [230, 9] width 461 height 18
click at [139, 80] on div "Progress Updates" at bounding box center [126, 83] width 34 height 6
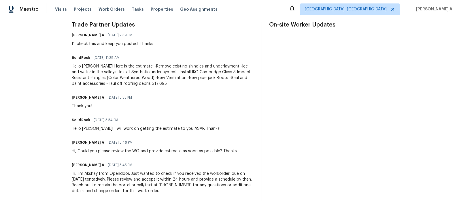
scroll to position [168, 0]
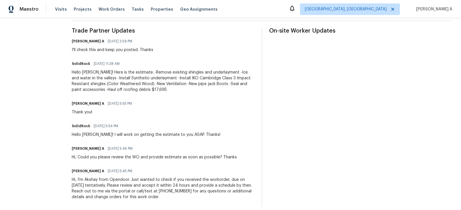
click at [142, 72] on div "Hello Akshay! Here is the estimate: -Remove existing shingles and underlayment …" at bounding box center [163, 80] width 183 height 23
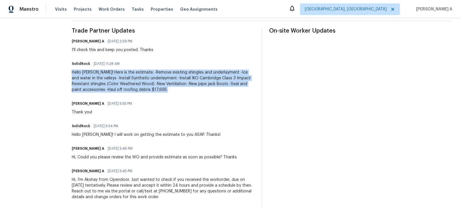
click at [142, 72] on div "Hello Akshay! Here is the estimate: -Remove existing shingles and underlayment …" at bounding box center [163, 80] width 183 height 23
copy div "Hello Akshay! Here is the estimate: -Remove existing shingles and underlayment …"
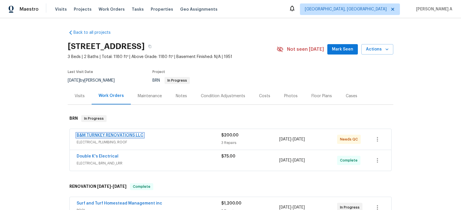
click at [106, 134] on link "B&M TURNKEY RENOVATIONS LLC" at bounding box center [110, 135] width 67 height 4
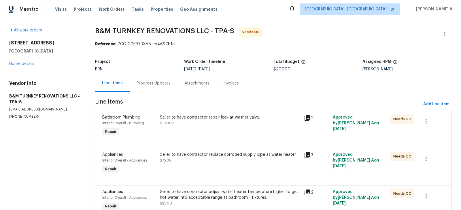
click at [203, 125] on div "Seller to have contractor repair leak at washer valve. $100.00" at bounding box center [230, 120] width 141 height 12
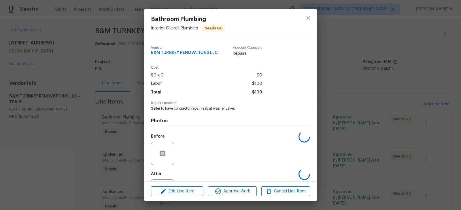
scroll to position [27, 0]
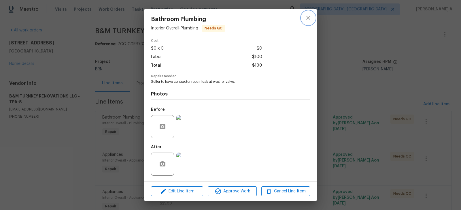
click at [311, 20] on icon "close" at bounding box center [308, 17] width 7 height 7
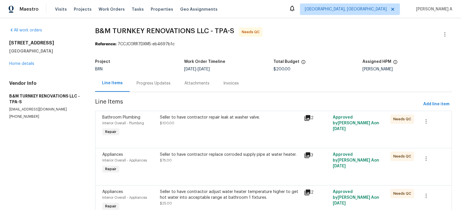
scroll to position [29, 0]
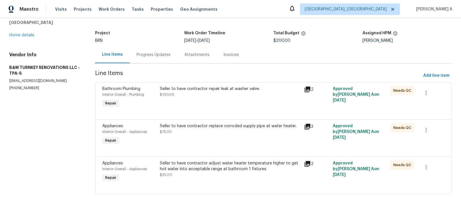
click at [250, 134] on div "Seller to have contractor replace corroded supply pipe at water heater. $75.00" at bounding box center [230, 129] width 141 height 12
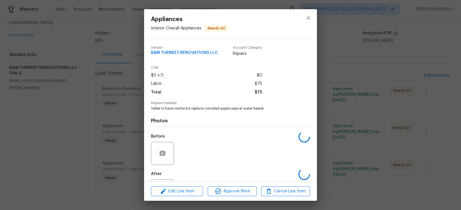
scroll to position [27, 0]
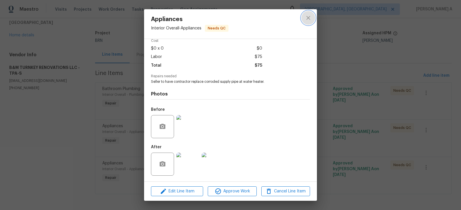
click at [309, 22] on button "close" at bounding box center [308, 18] width 14 height 14
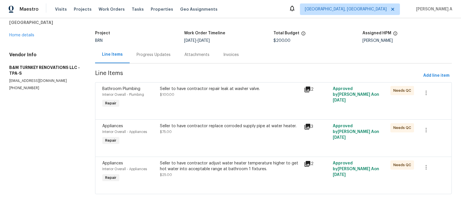
click at [235, 163] on div "Seller to have contractor adjust water heater temperature higher to get hot wat…" at bounding box center [230, 166] width 141 height 12
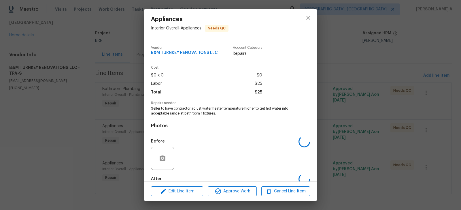
scroll to position [32, 0]
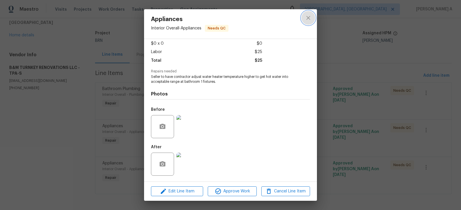
click at [310, 20] on icon "close" at bounding box center [308, 17] width 7 height 7
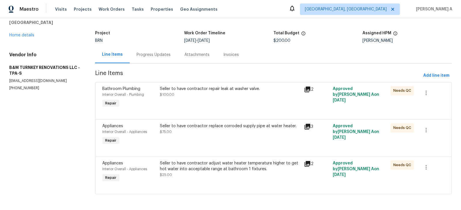
click at [237, 107] on div "Seller to have contractor repair leak at washer valve. $100.00" at bounding box center [230, 97] width 144 height 27
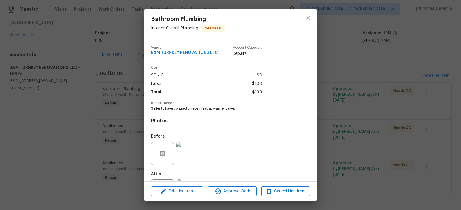
scroll to position [27, 0]
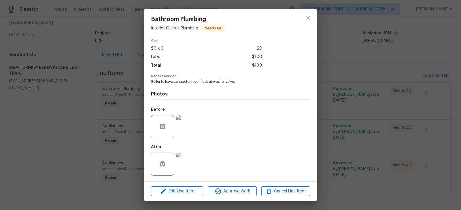
click at [187, 155] on img at bounding box center [187, 163] width 23 height 23
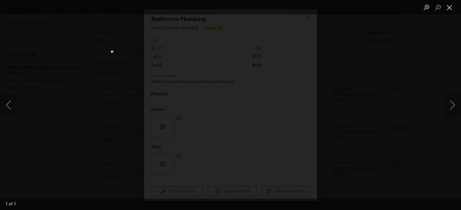
click at [451, 6] on button "Close lightbox" at bounding box center [450, 7] width 12 height 10
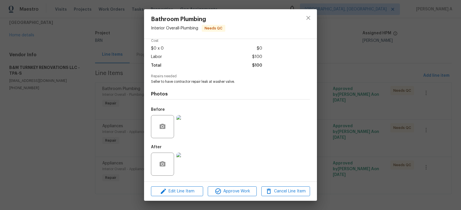
click at [192, 127] on img at bounding box center [187, 126] width 23 height 23
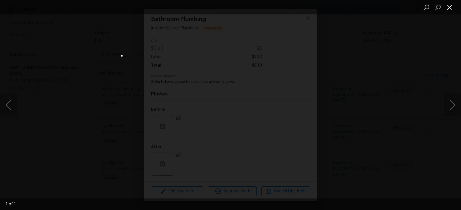
click at [450, 6] on button "Close lightbox" at bounding box center [450, 7] width 12 height 10
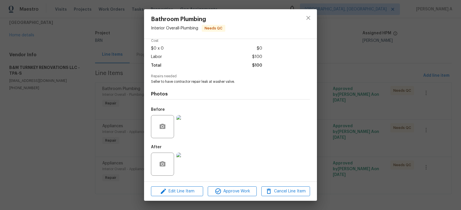
click at [308, 10] on div at bounding box center [308, 23] width 17 height 29
click at [309, 17] on icon "close" at bounding box center [308, 17] width 7 height 7
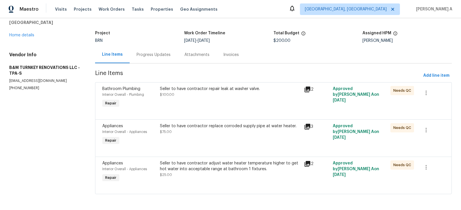
click at [203, 152] on div at bounding box center [273, 149] width 342 height 7
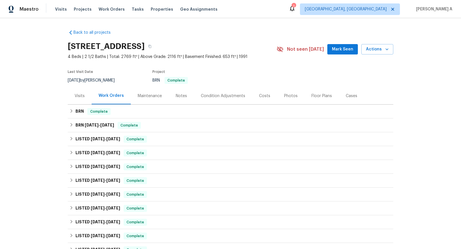
scroll to position [192, 0]
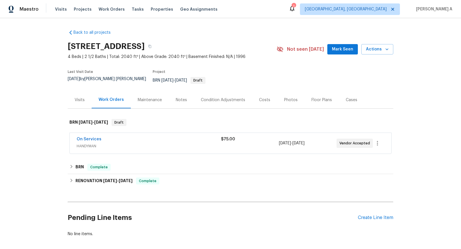
scroll to position [22, 0]
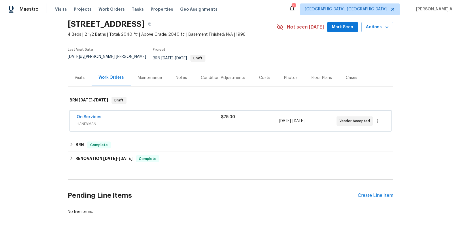
click at [93, 111] on div "On Services HANDYMAN $75.00 [DATE] - [DATE] Vendor Accepted" at bounding box center [231, 121] width 322 height 21
click at [91, 115] on link "On Services" at bounding box center [89, 117] width 25 height 4
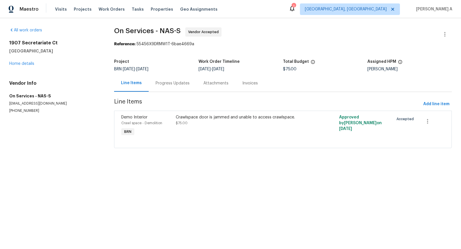
click at [154, 79] on div "Progress Updates" at bounding box center [173, 83] width 48 height 17
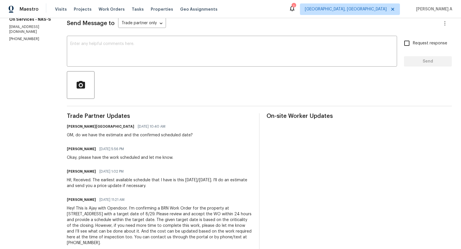
scroll to position [95, 0]
